Goal: Task Accomplishment & Management: Use online tool/utility

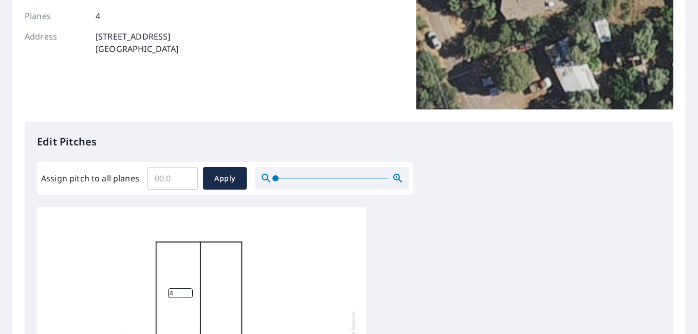
scroll to position [257, 0]
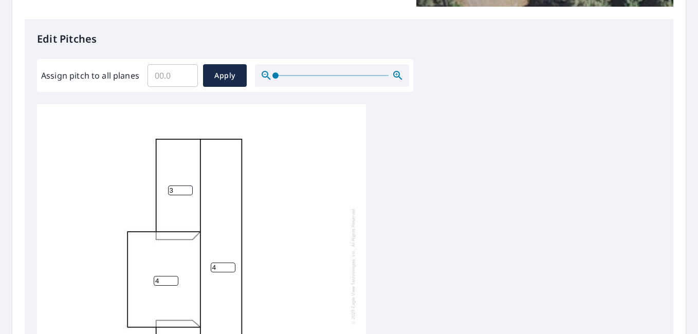
click at [189, 193] on input "3" at bounding box center [180, 191] width 25 height 10
type input "3.5"
click at [224, 265] on input "4" at bounding box center [223, 268] width 25 height 10
type input "3.5"
click at [172, 276] on input "4" at bounding box center [166, 281] width 25 height 10
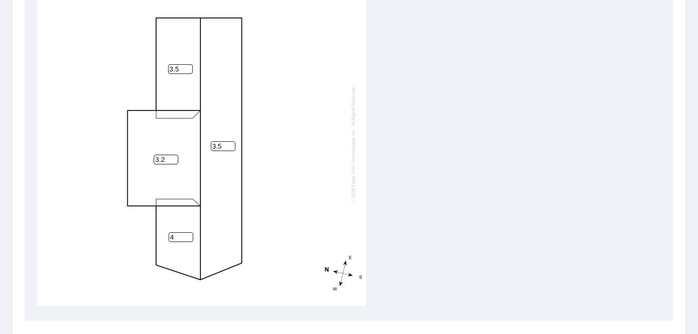
scroll to position [463, 0]
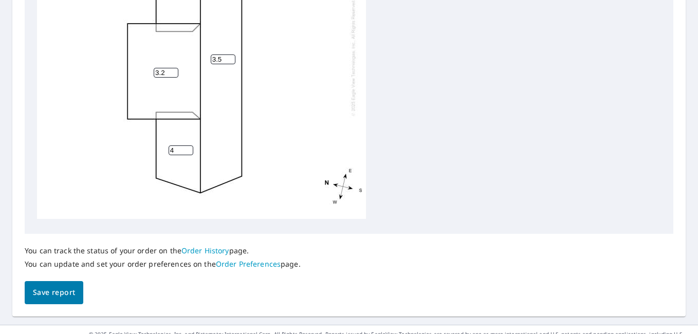
type input "3.2"
click at [178, 146] on input "4" at bounding box center [181, 151] width 25 height 10
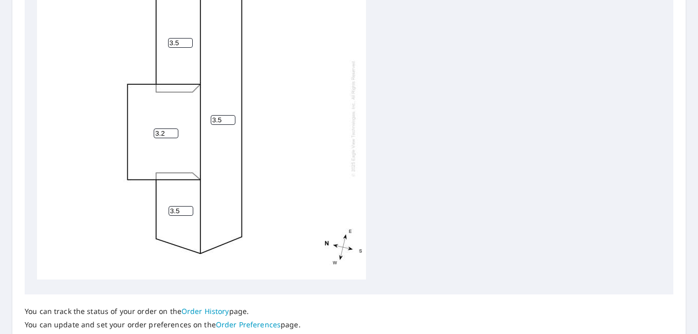
scroll to position [480, 0]
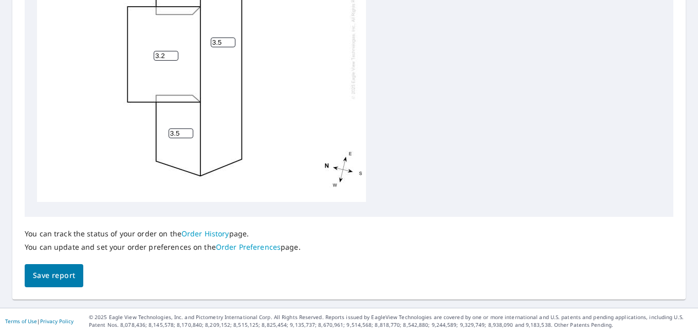
type input "3.5"
click at [74, 276] on span "Save report" at bounding box center [54, 276] width 42 height 13
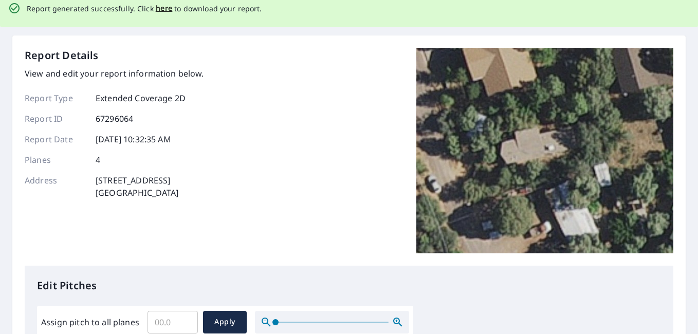
scroll to position [0, 0]
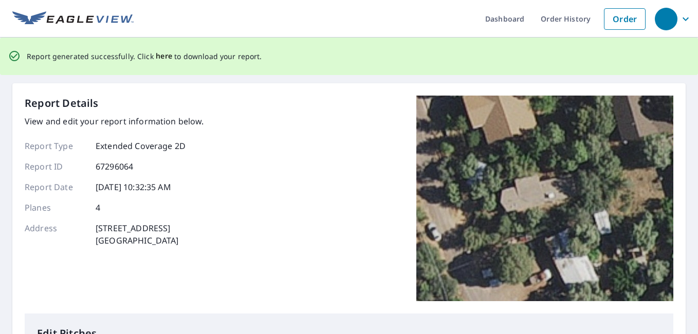
click at [165, 51] on span "here" at bounding box center [164, 56] width 17 height 13
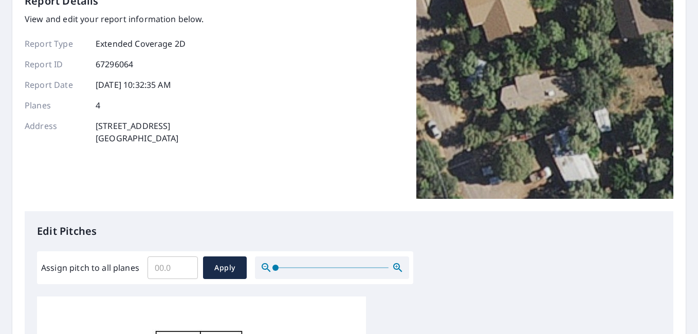
scroll to position [51, 0]
